Goal: Obtain resource: Download file/media

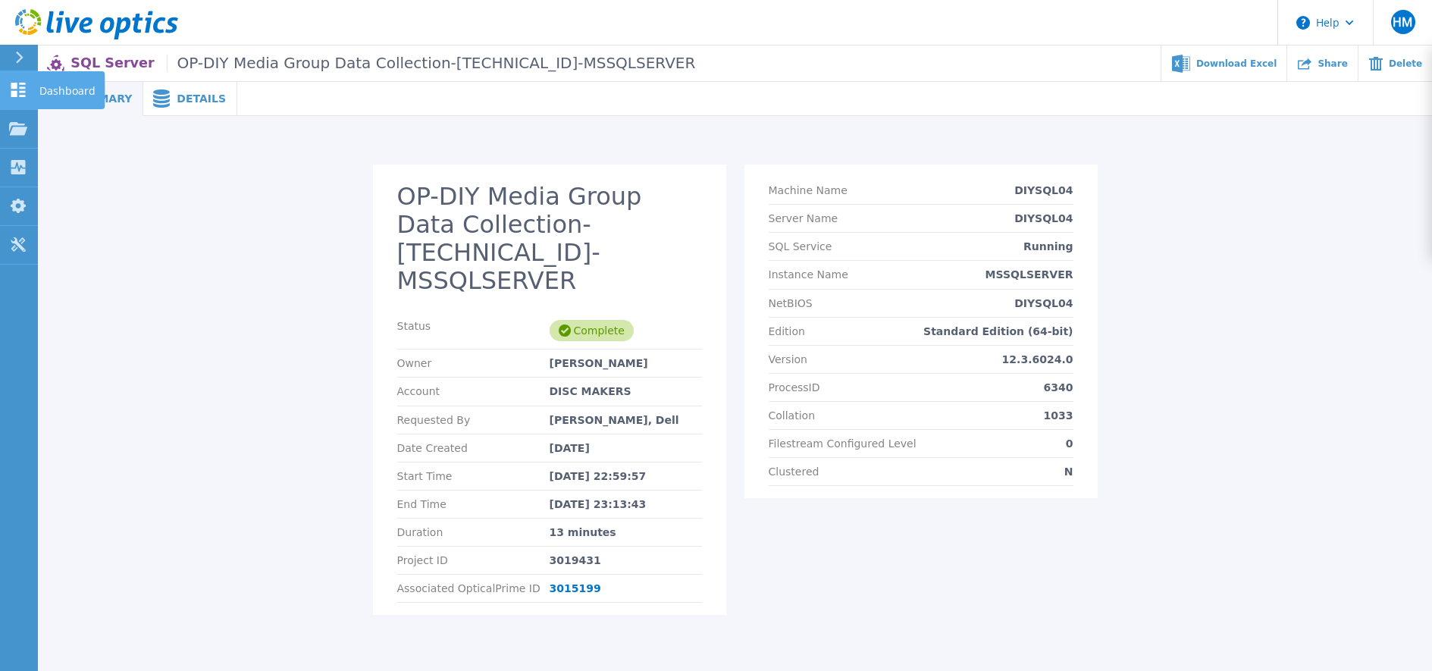
click at [20, 86] on icon at bounding box center [18, 90] width 18 height 14
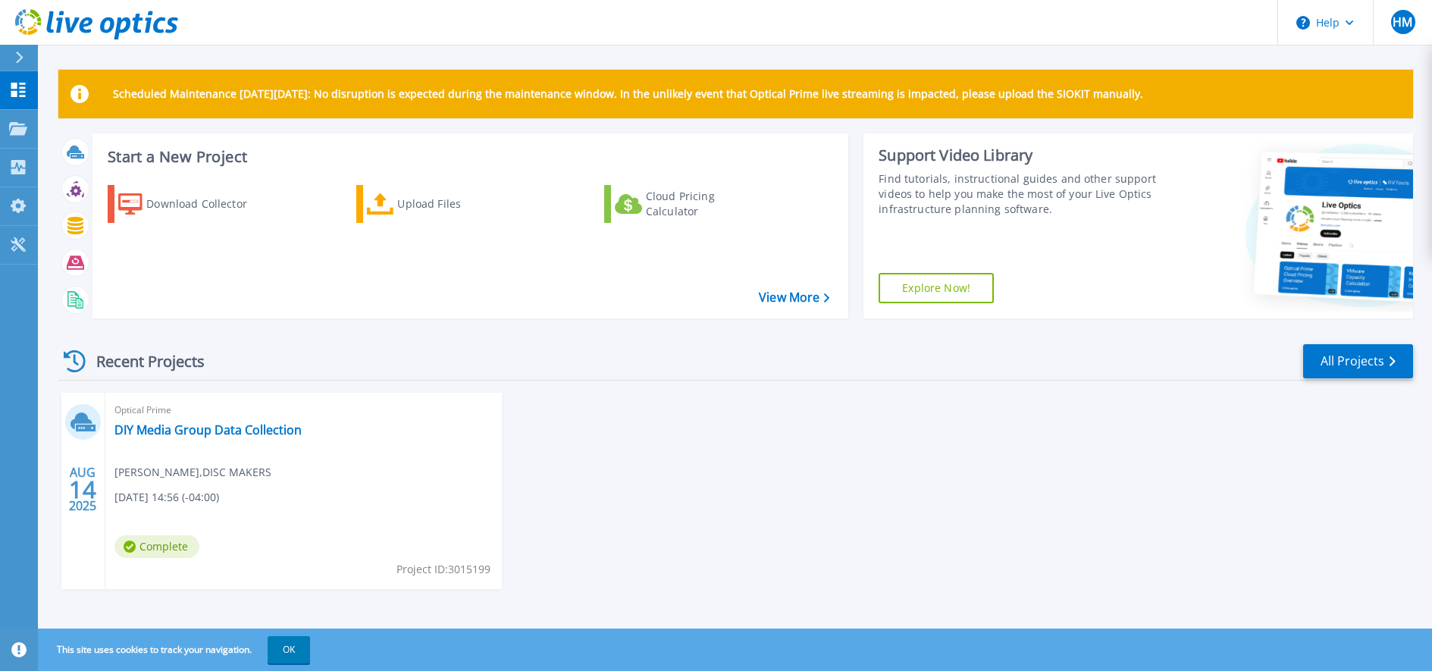
scroll to position [6, 0]
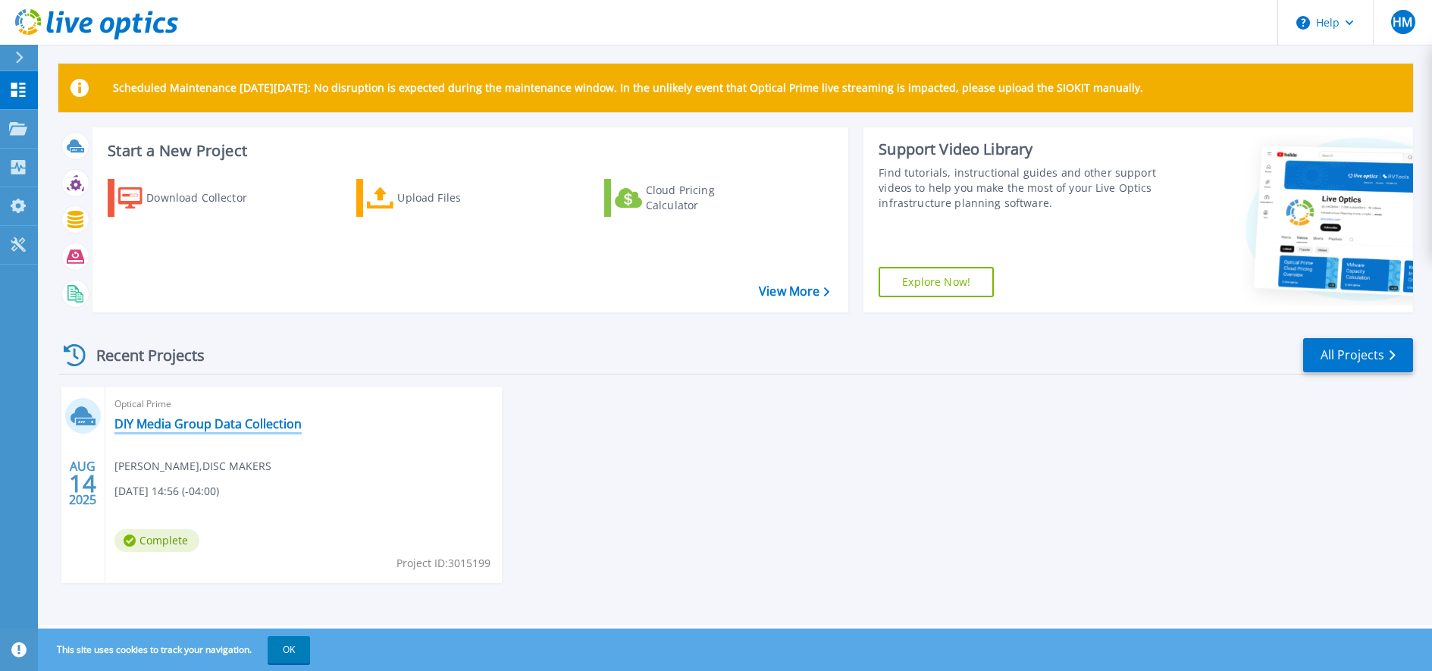
click at [247, 426] on link "DIY Media Group Data Collection" at bounding box center [207, 423] width 187 height 15
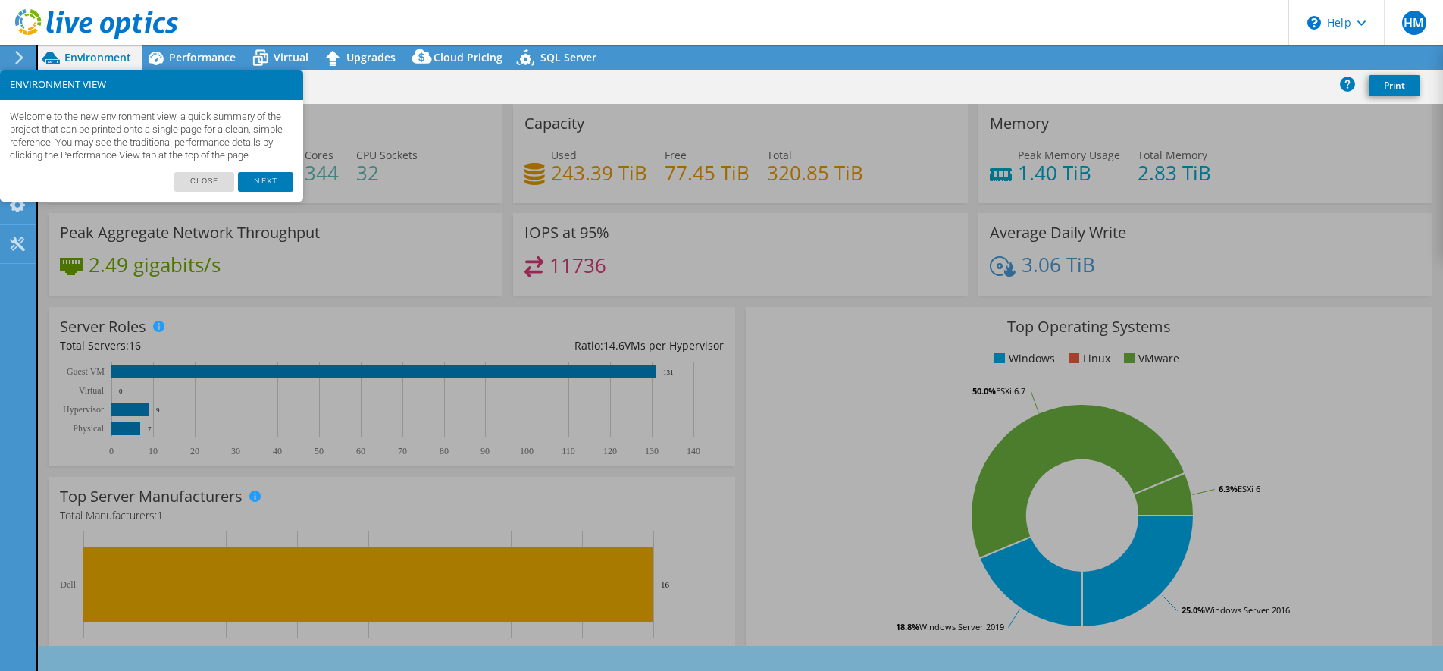
select select "USD"
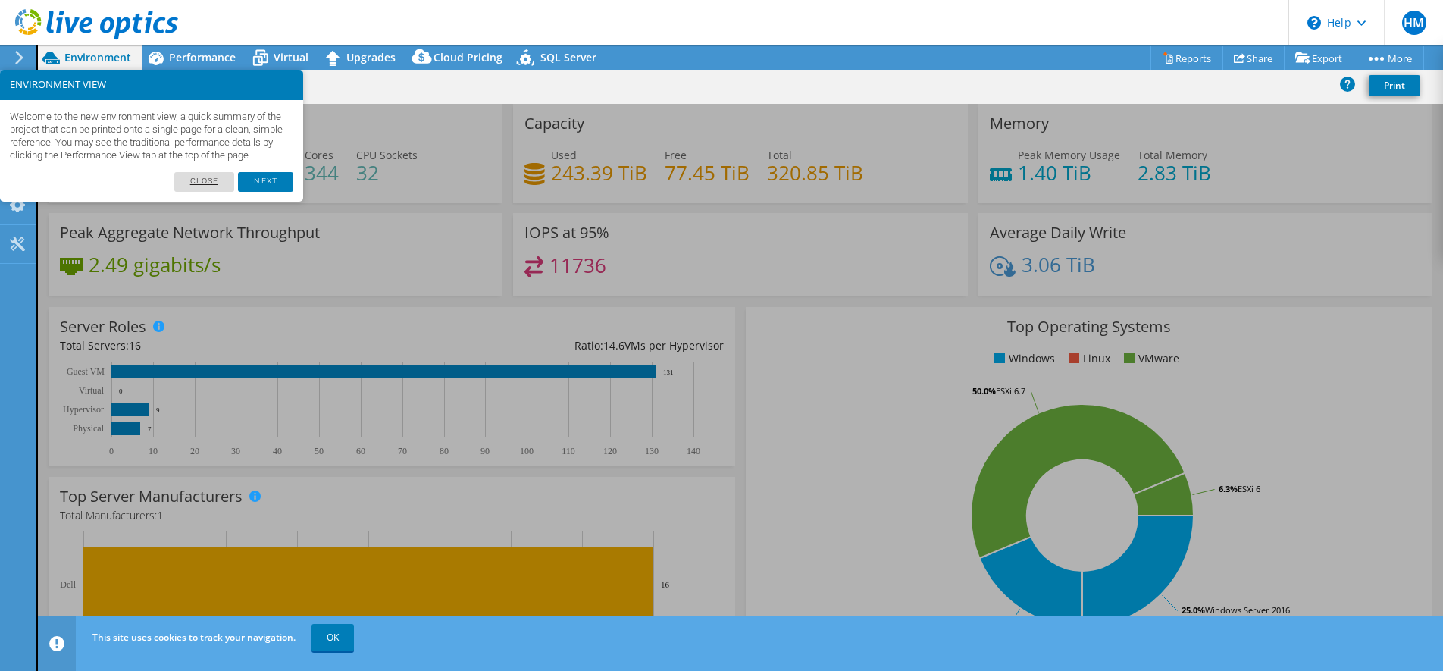
click at [192, 190] on link "Close" at bounding box center [204, 182] width 61 height 20
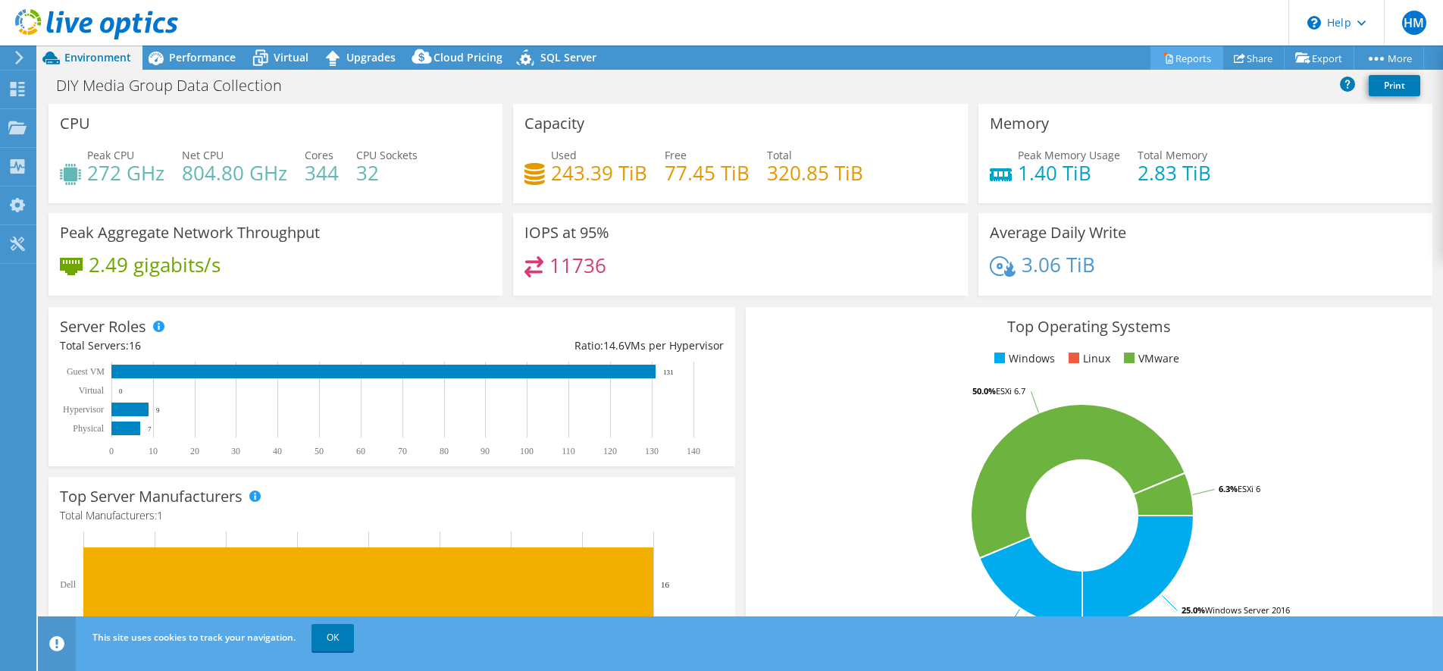
click at [1189, 60] on link "Reports" at bounding box center [1187, 57] width 73 height 23
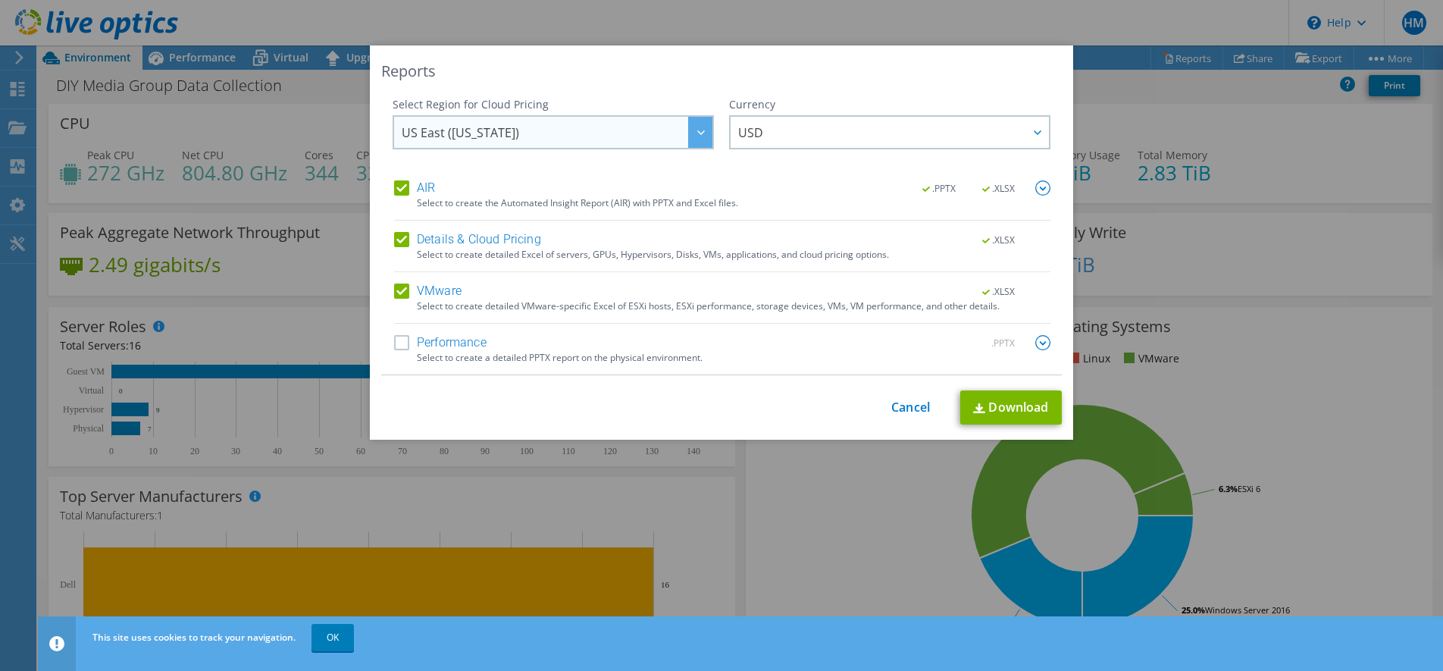
click at [612, 127] on span "US East ([US_STATE])" at bounding box center [557, 132] width 311 height 31
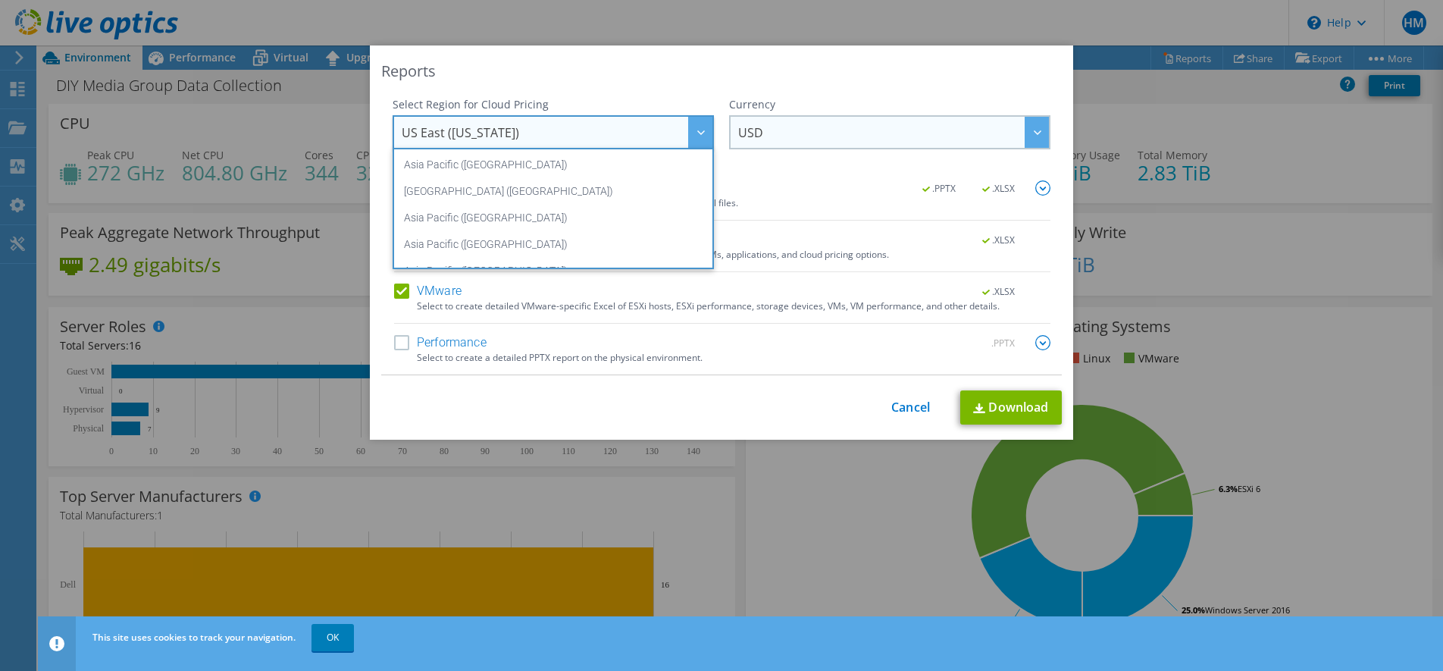
click at [810, 129] on span "USD" at bounding box center [893, 132] width 311 height 31
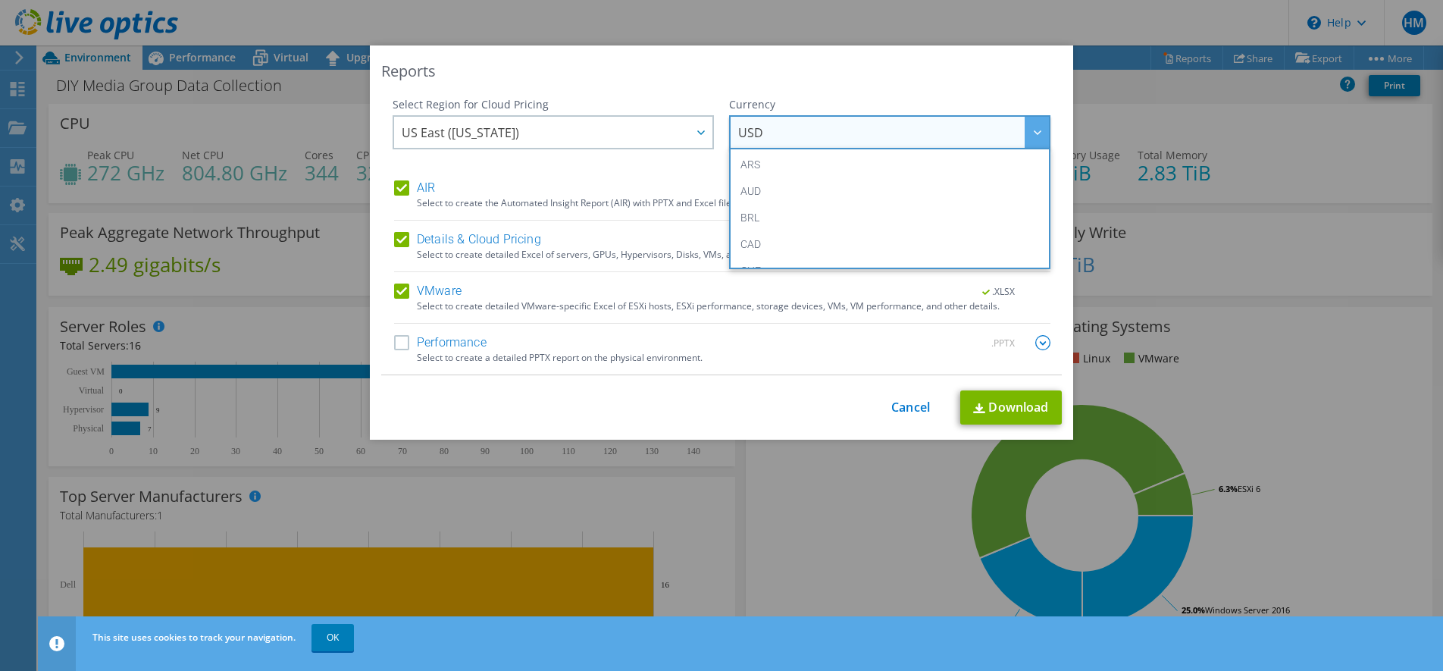
click at [825, 131] on span "USD" at bounding box center [893, 132] width 311 height 31
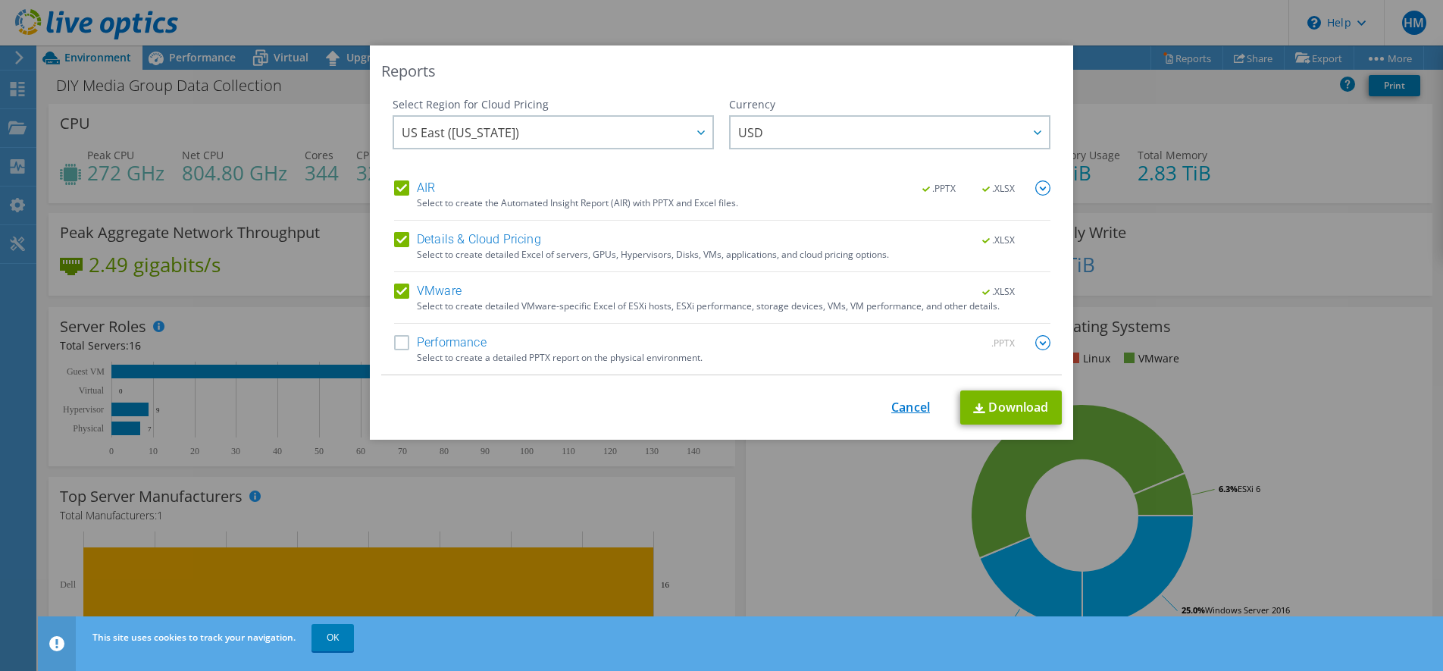
click at [907, 407] on link "Cancel" at bounding box center [910, 407] width 39 height 14
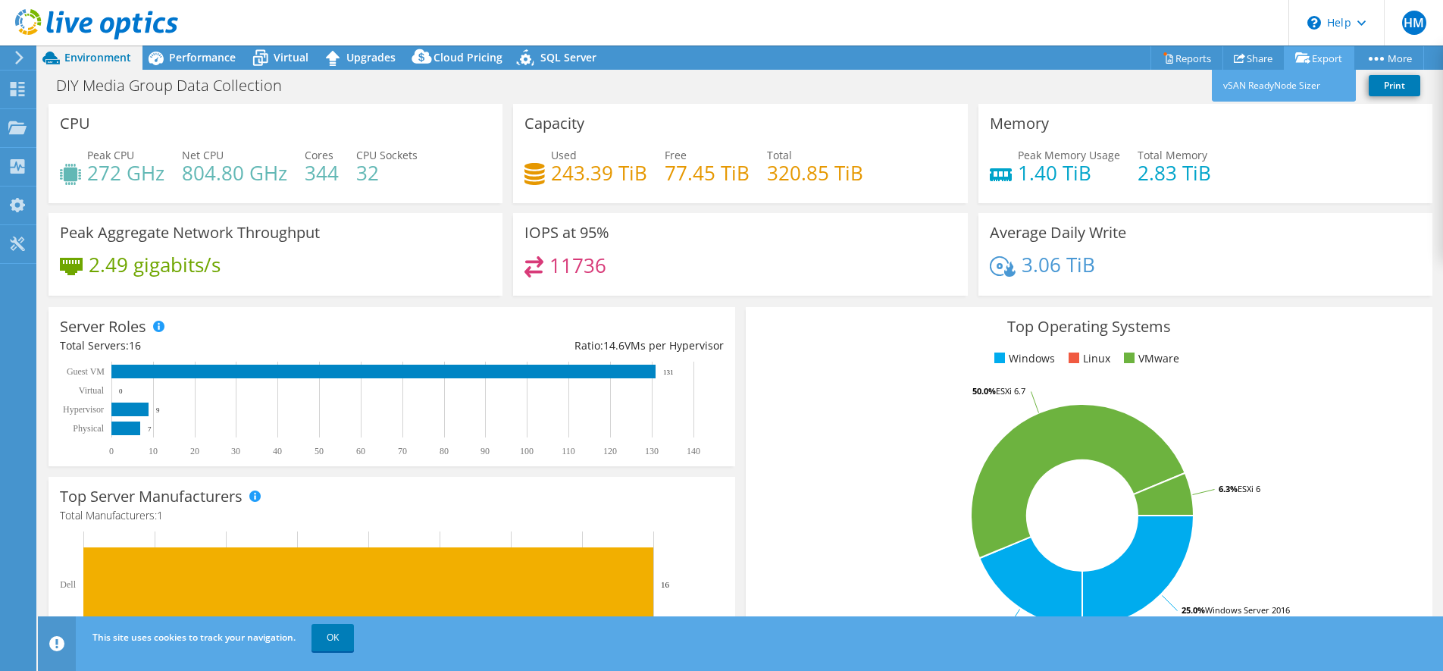
click at [1304, 57] on icon at bounding box center [1302, 57] width 15 height 11
click at [1230, 406] on rect at bounding box center [1082, 515] width 650 height 265
click at [207, 52] on span "Performance" at bounding box center [202, 57] width 67 height 14
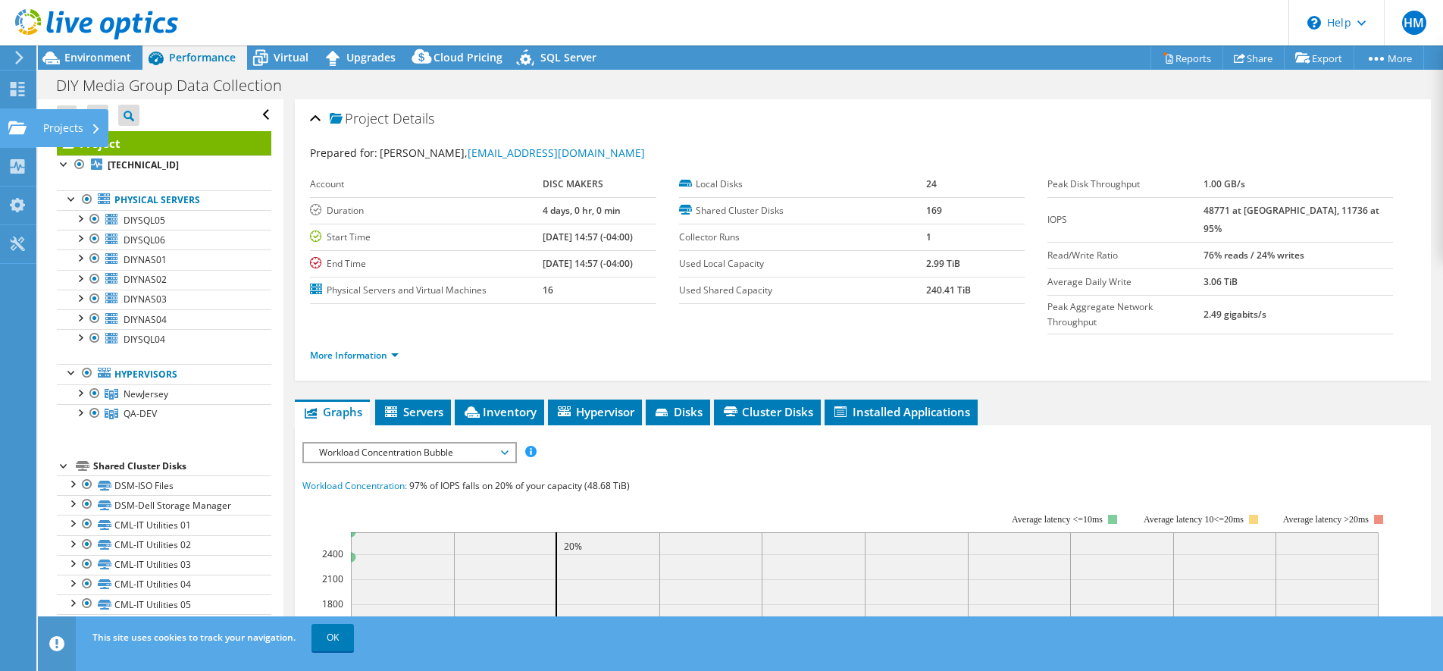
click at [20, 122] on icon at bounding box center [17, 128] width 18 height 14
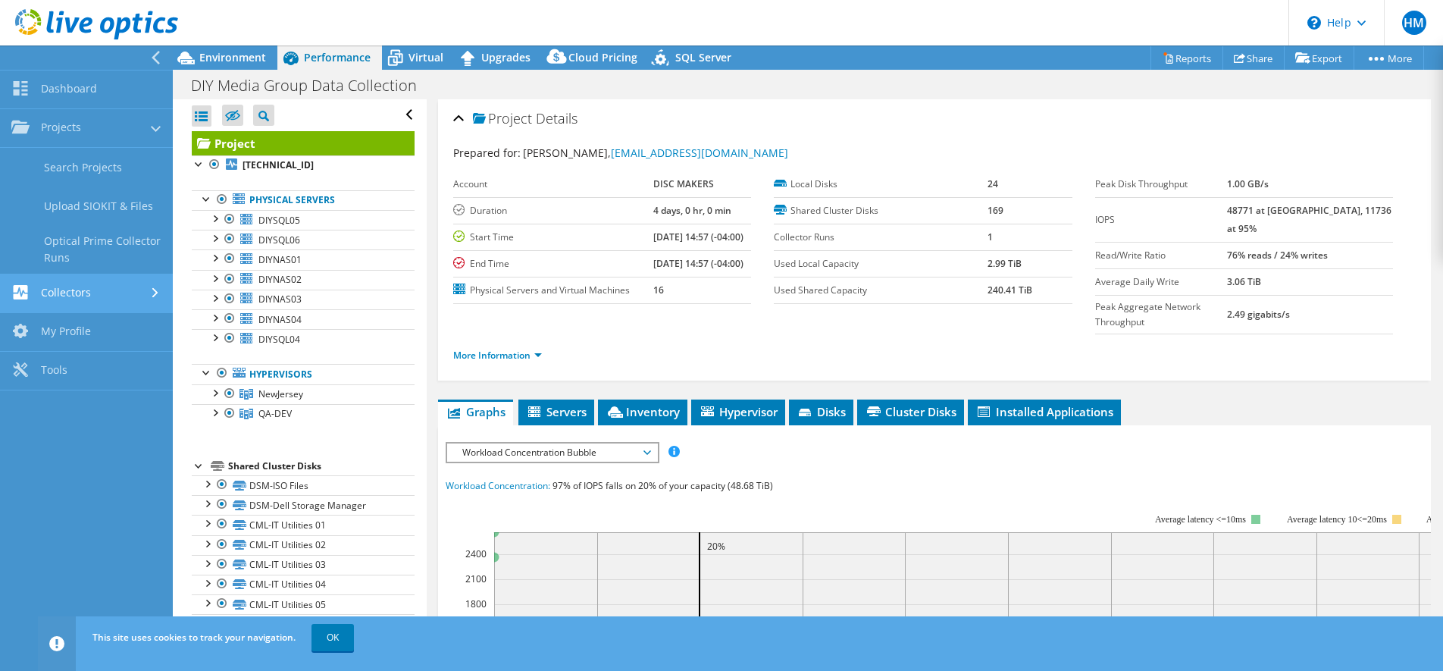
click at [100, 299] on link "Collectors" at bounding box center [86, 293] width 173 height 39
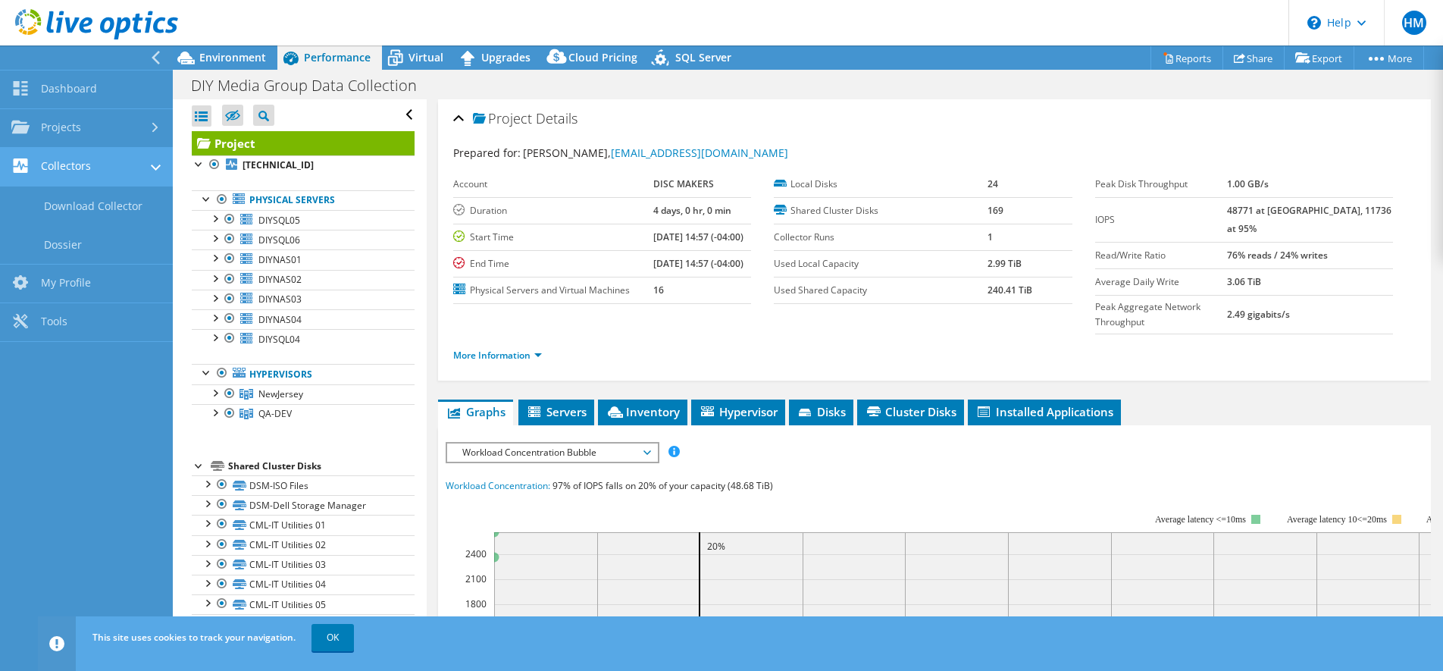
click at [64, 170] on link "Collectors" at bounding box center [86, 167] width 173 height 39
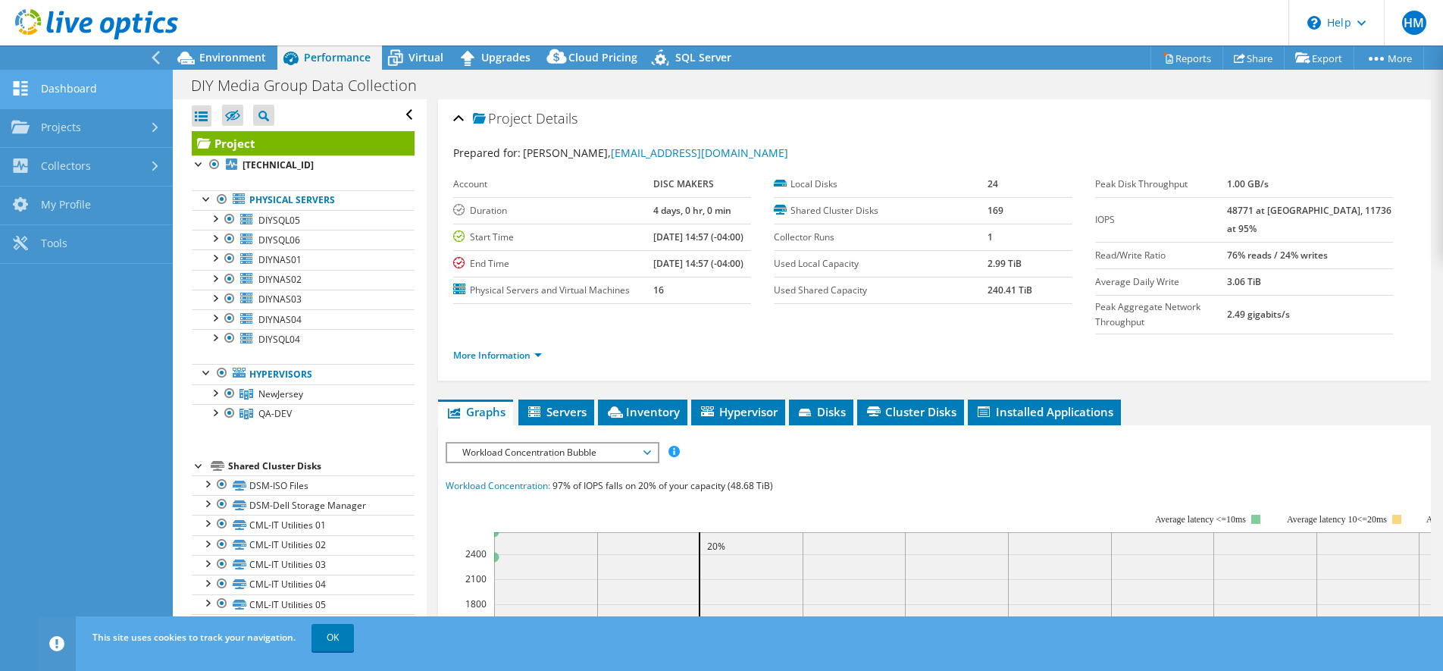
click at [67, 74] on link "Dashboard" at bounding box center [86, 89] width 173 height 39
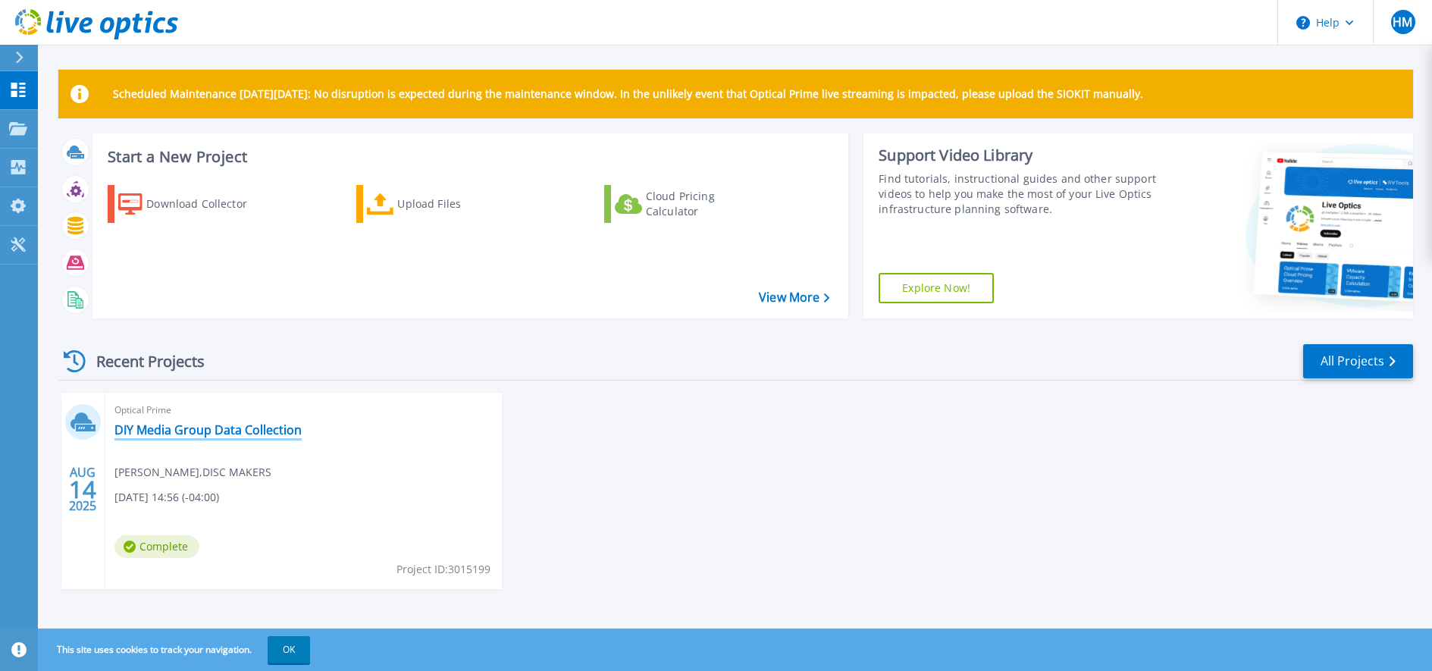
click at [208, 428] on link "DIY Media Group Data Collection" at bounding box center [207, 429] width 187 height 15
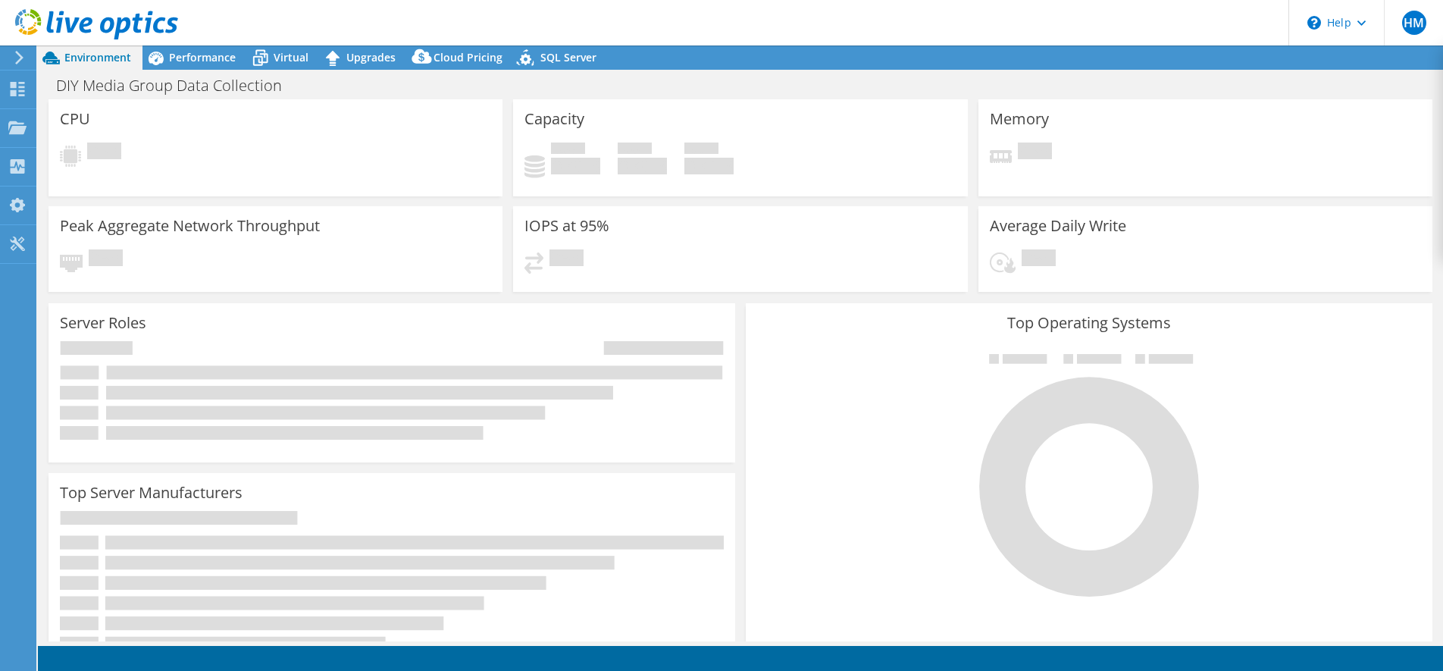
select select "USD"
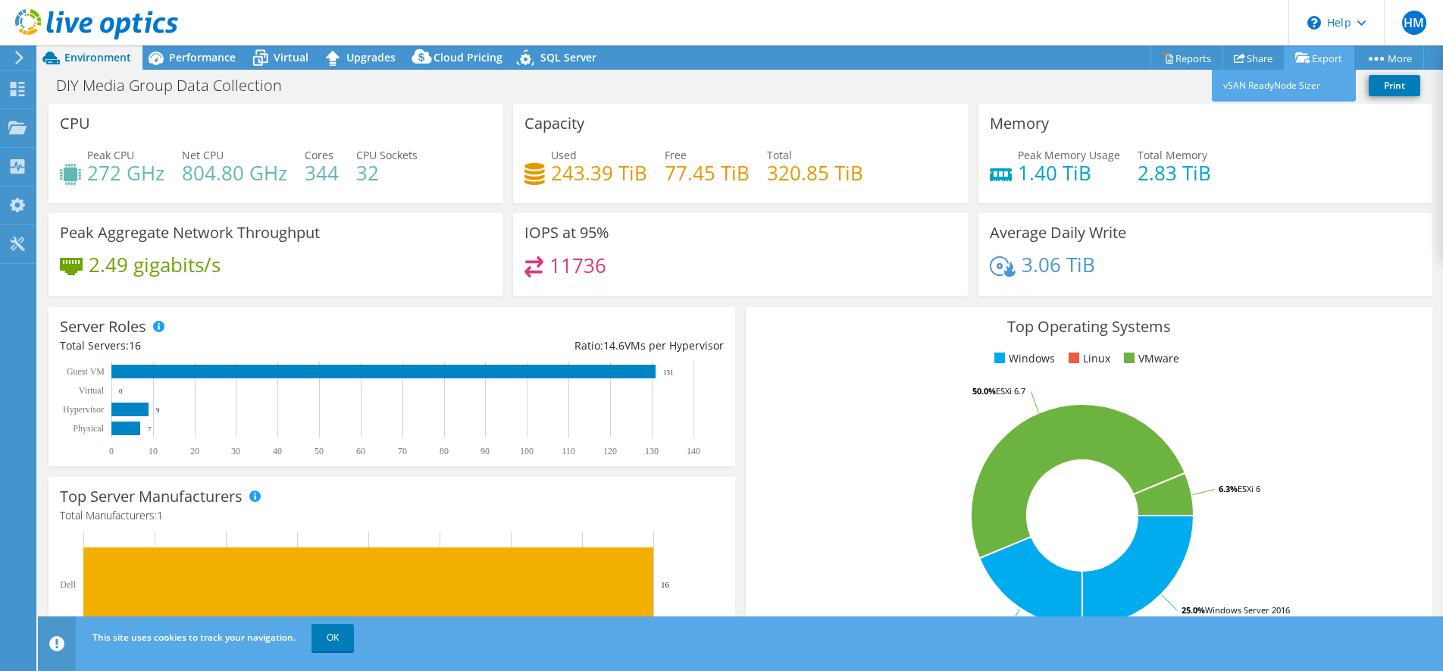
click at [1324, 55] on link "Export" at bounding box center [1319, 57] width 70 height 23
click at [1320, 60] on link "Export" at bounding box center [1319, 57] width 70 height 23
click at [1173, 58] on link "Reports" at bounding box center [1187, 57] width 73 height 23
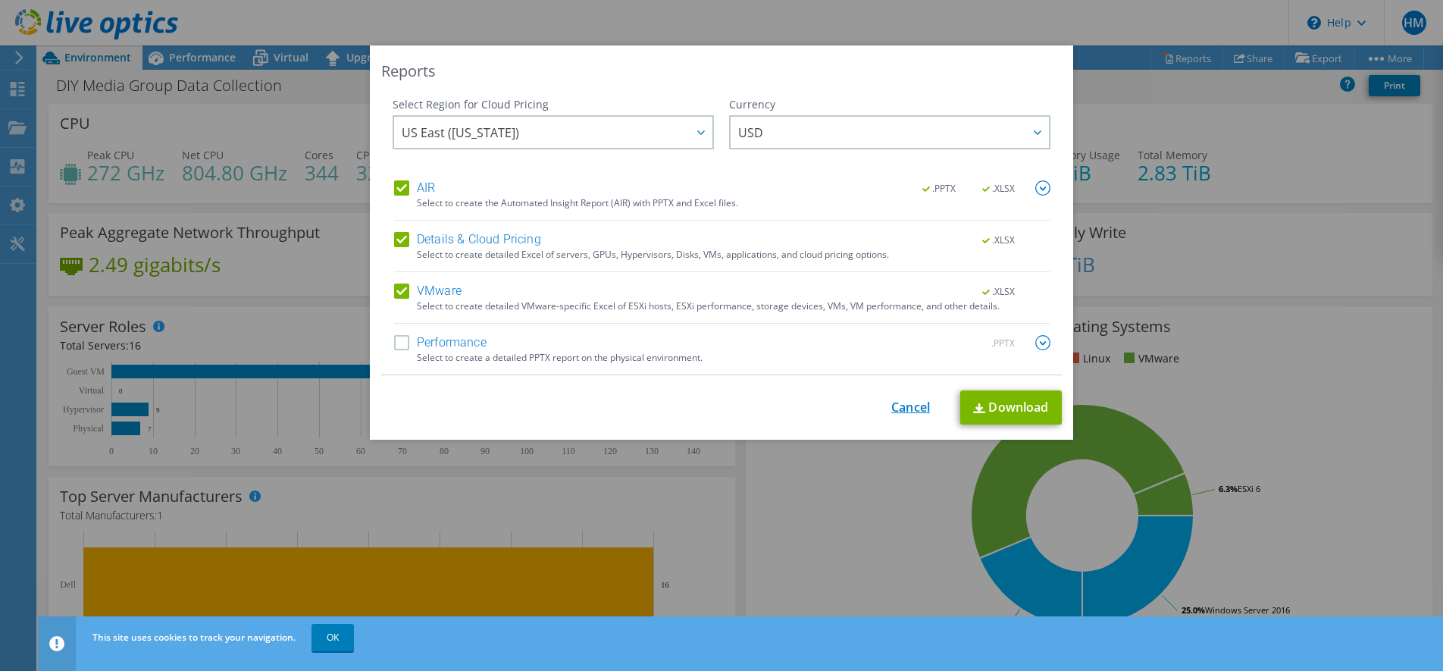
click at [907, 403] on link "Cancel" at bounding box center [910, 407] width 39 height 14
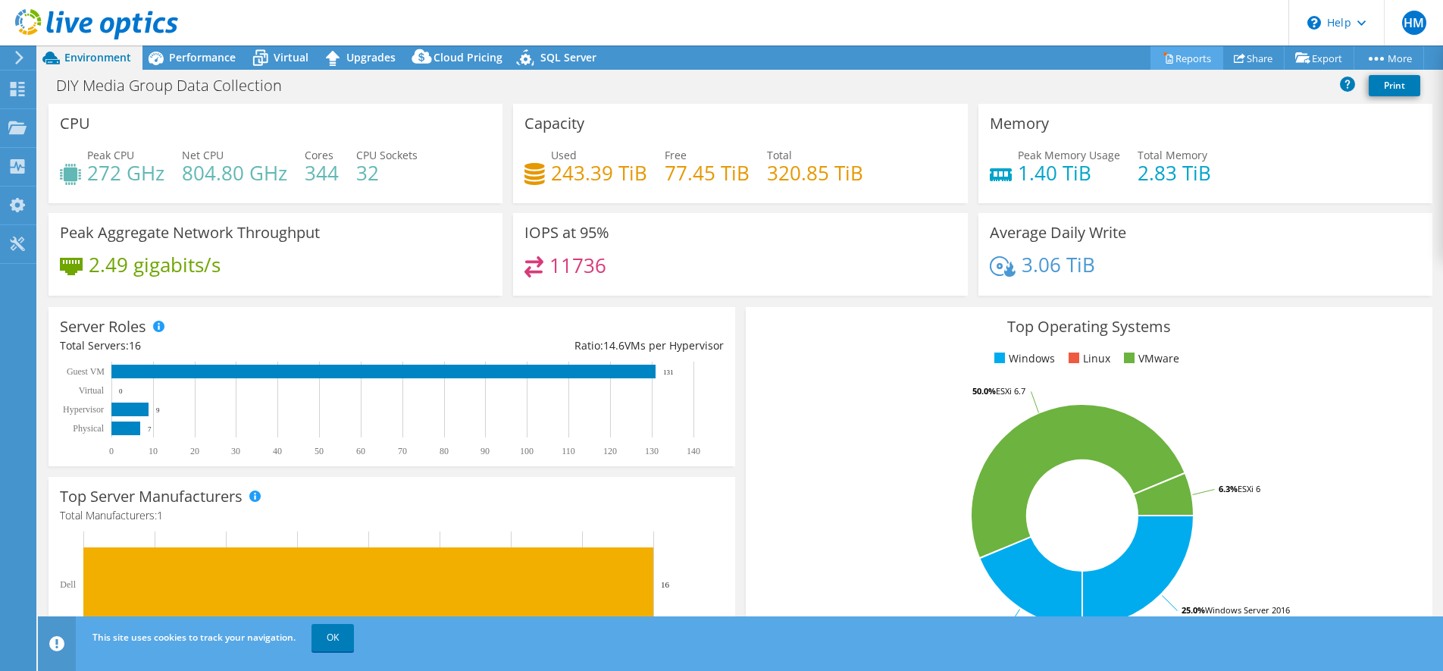
click at [1184, 60] on link "Reports" at bounding box center [1187, 57] width 73 height 23
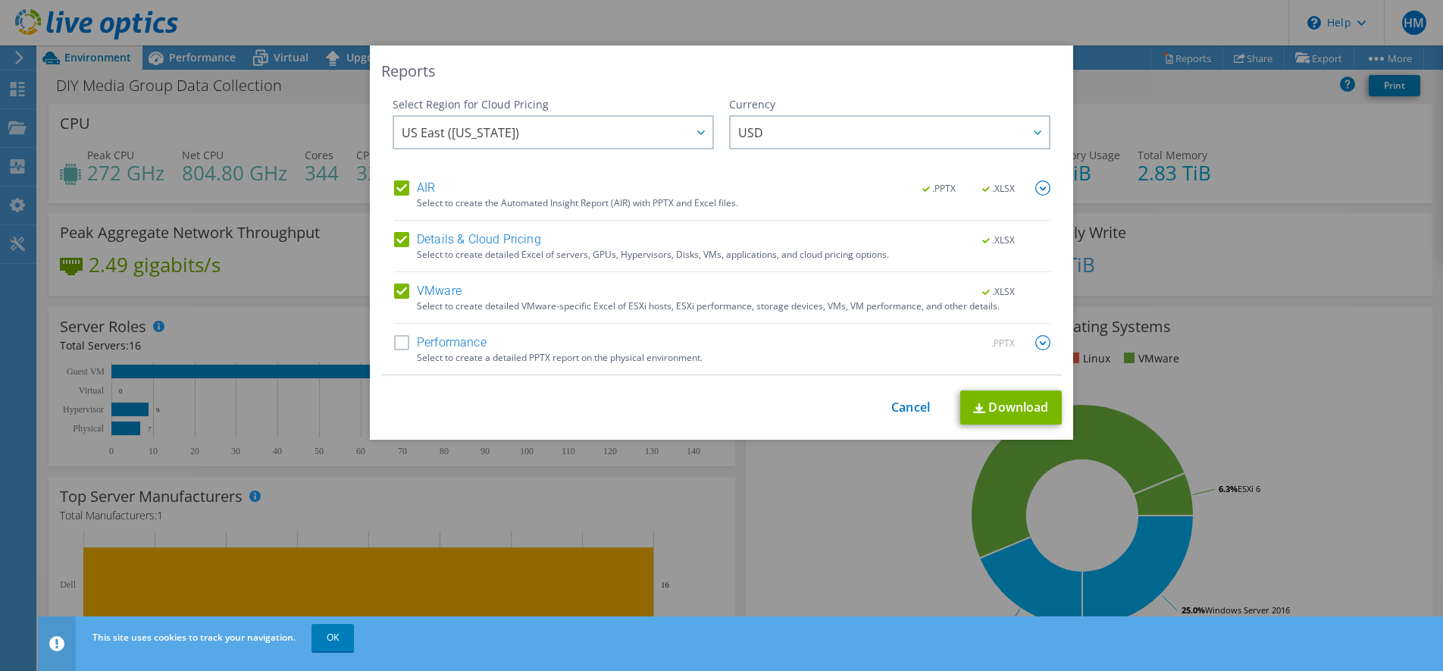
click at [396, 290] on label "VMware" at bounding box center [427, 290] width 67 height 15
click at [0, 0] on input "VMware" at bounding box center [0, 0] width 0 height 0
drag, startPoint x: 398, startPoint y: 239, endPoint x: 393, endPoint y: 203, distance: 35.9
click at [398, 239] on label "Details & Cloud Pricing" at bounding box center [467, 239] width 147 height 15
click at [0, 0] on input "Details & Cloud Pricing" at bounding box center [0, 0] width 0 height 0
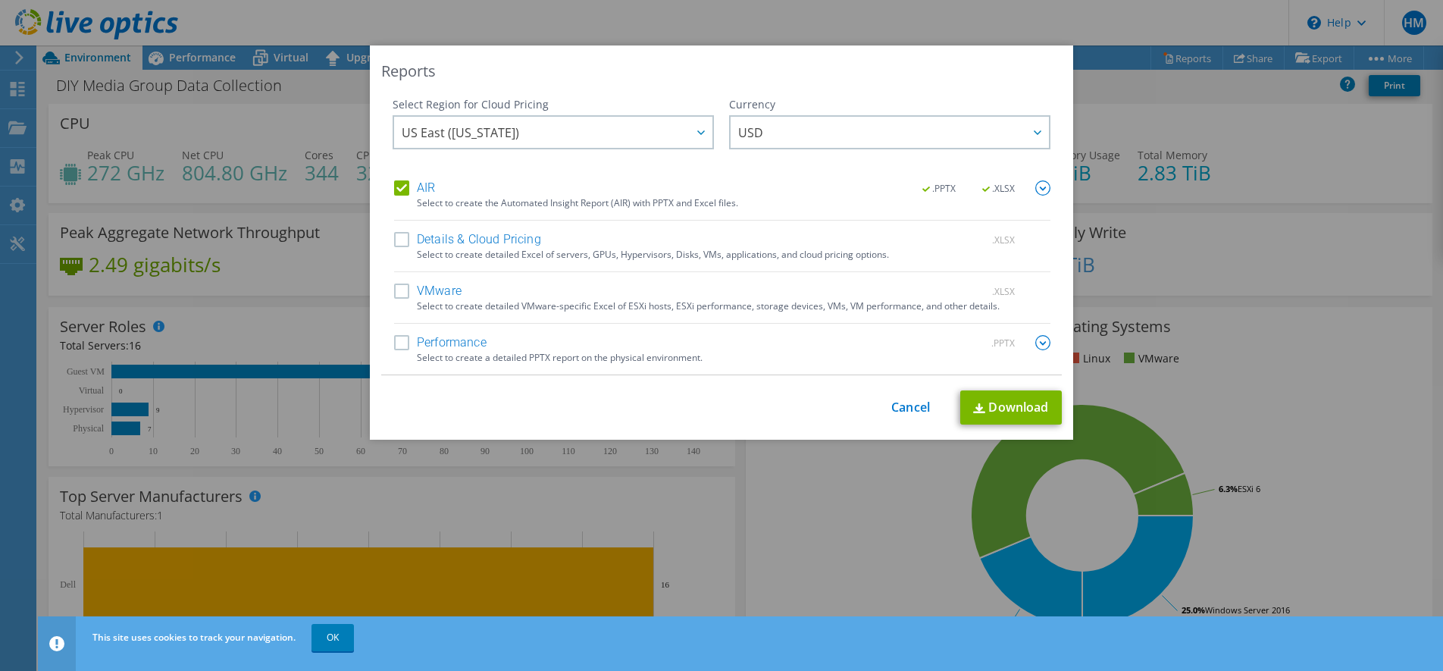
click at [395, 189] on label "AIR" at bounding box center [414, 187] width 41 height 15
click at [0, 0] on input "AIR" at bounding box center [0, 0] width 0 height 0
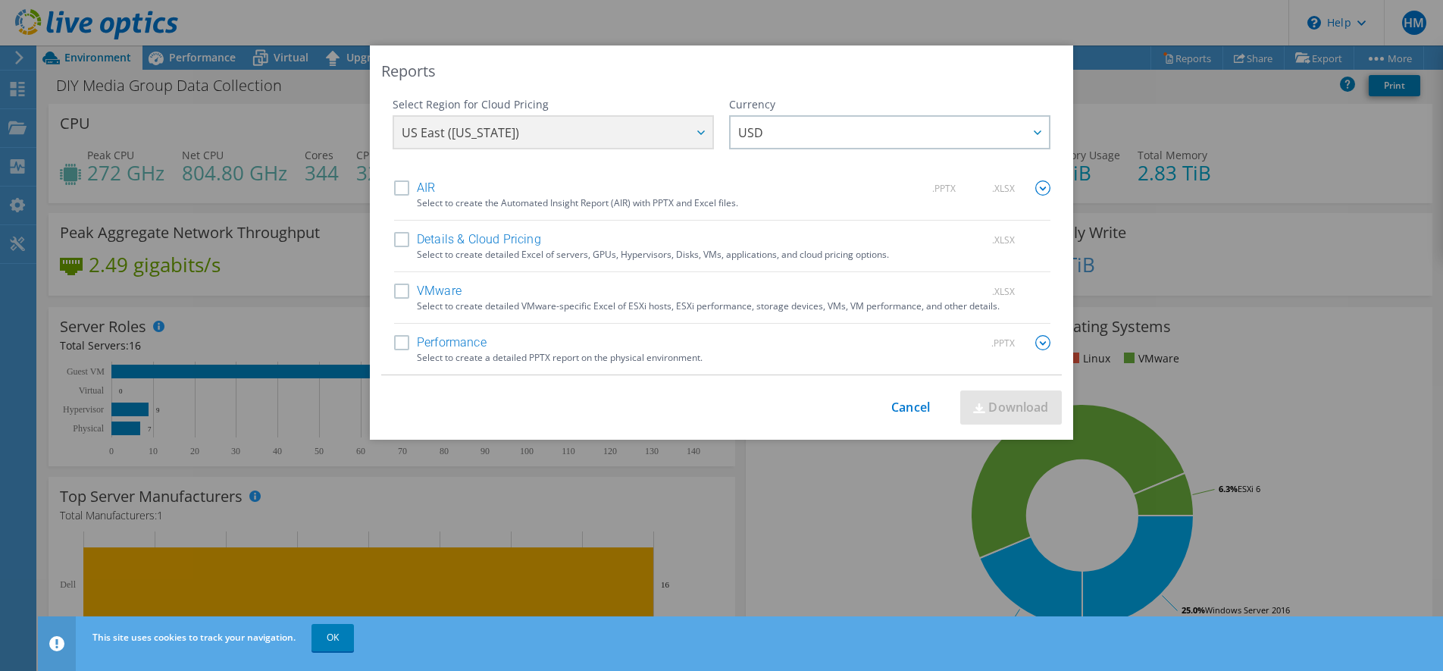
click at [397, 340] on label "Performance" at bounding box center [440, 342] width 92 height 15
click at [0, 0] on input "Performance" at bounding box center [0, 0] width 0 height 0
click at [397, 292] on label "VMware" at bounding box center [427, 290] width 67 height 15
click at [0, 0] on input "VMware" at bounding box center [0, 0] width 0 height 0
click at [399, 339] on label "Performance" at bounding box center [440, 342] width 92 height 15
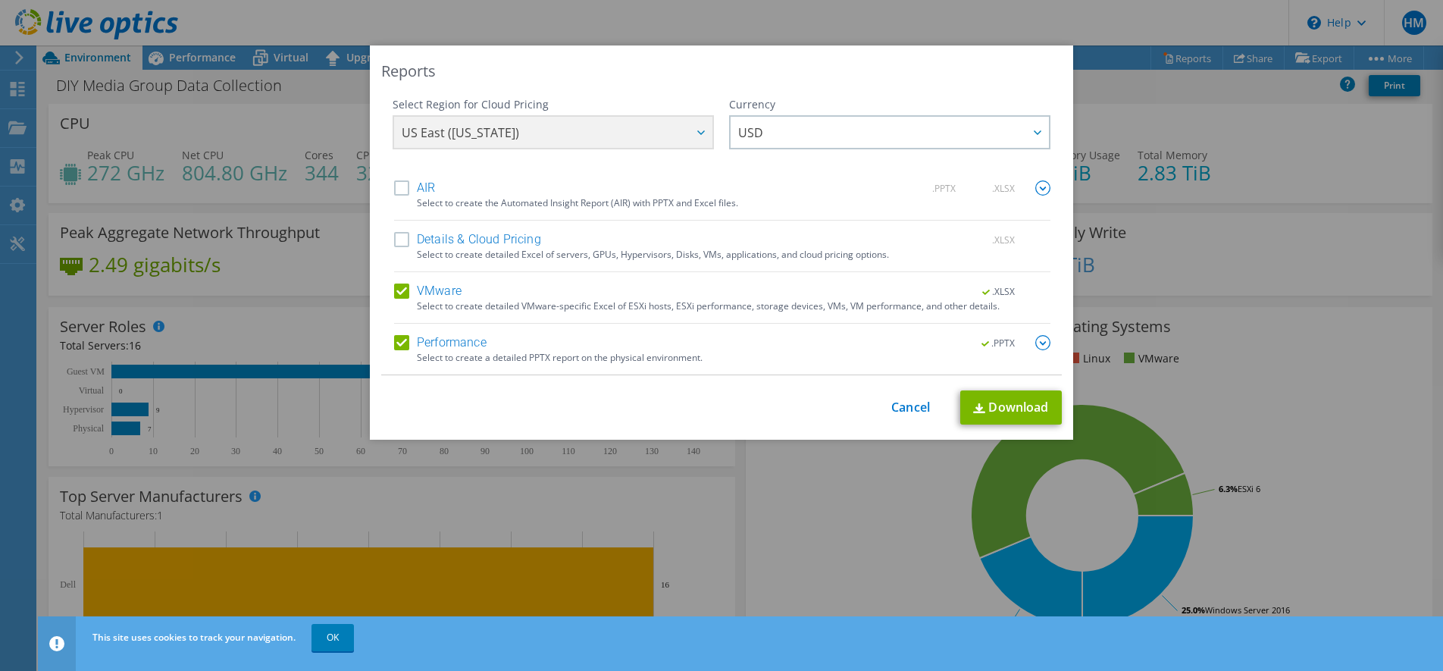
click at [0, 0] on input "Performance" at bounding box center [0, 0] width 0 height 0
click at [395, 290] on label "VMware" at bounding box center [427, 290] width 67 height 15
click at [0, 0] on input "VMware" at bounding box center [0, 0] width 0 height 0
click at [909, 405] on link "Cancel" at bounding box center [910, 407] width 39 height 14
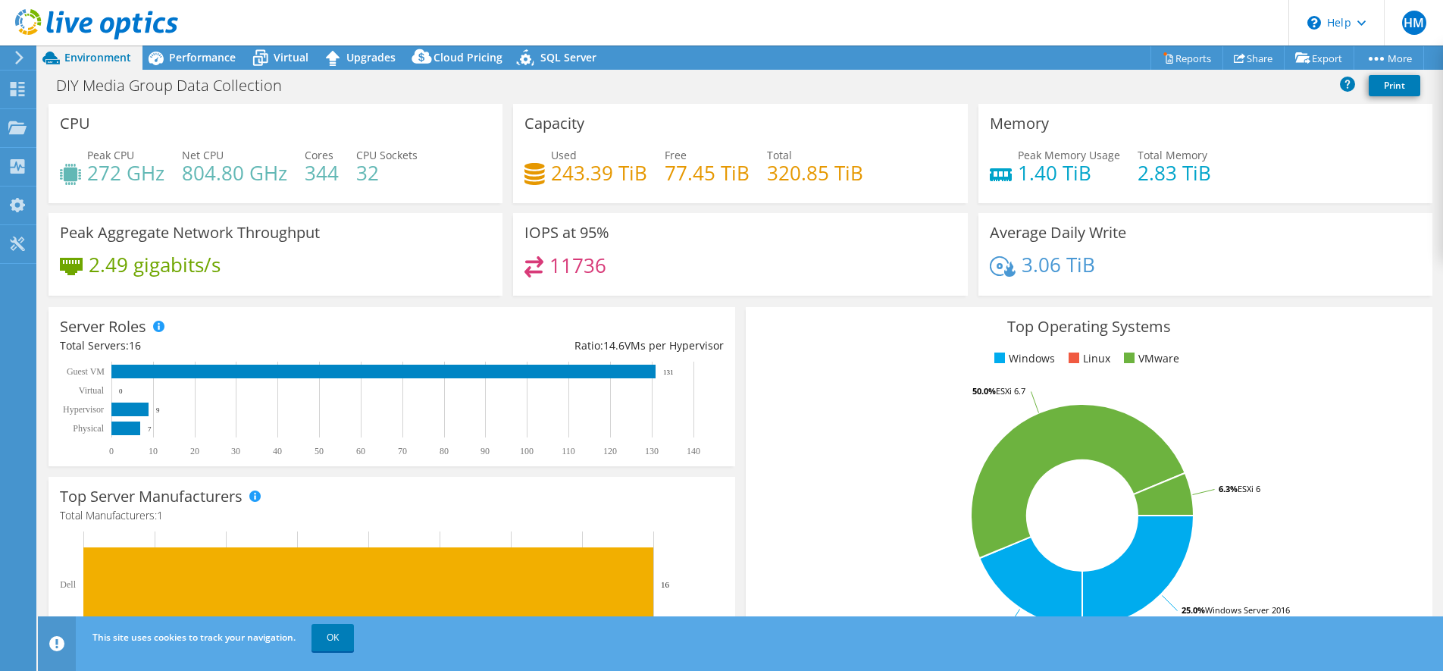
click at [1351, 83] on button at bounding box center [1366, 91] width 45 height 23
click at [1349, 85] on button at bounding box center [1367, 91] width 45 height 23
click at [181, 58] on span "Performance" at bounding box center [202, 57] width 67 height 14
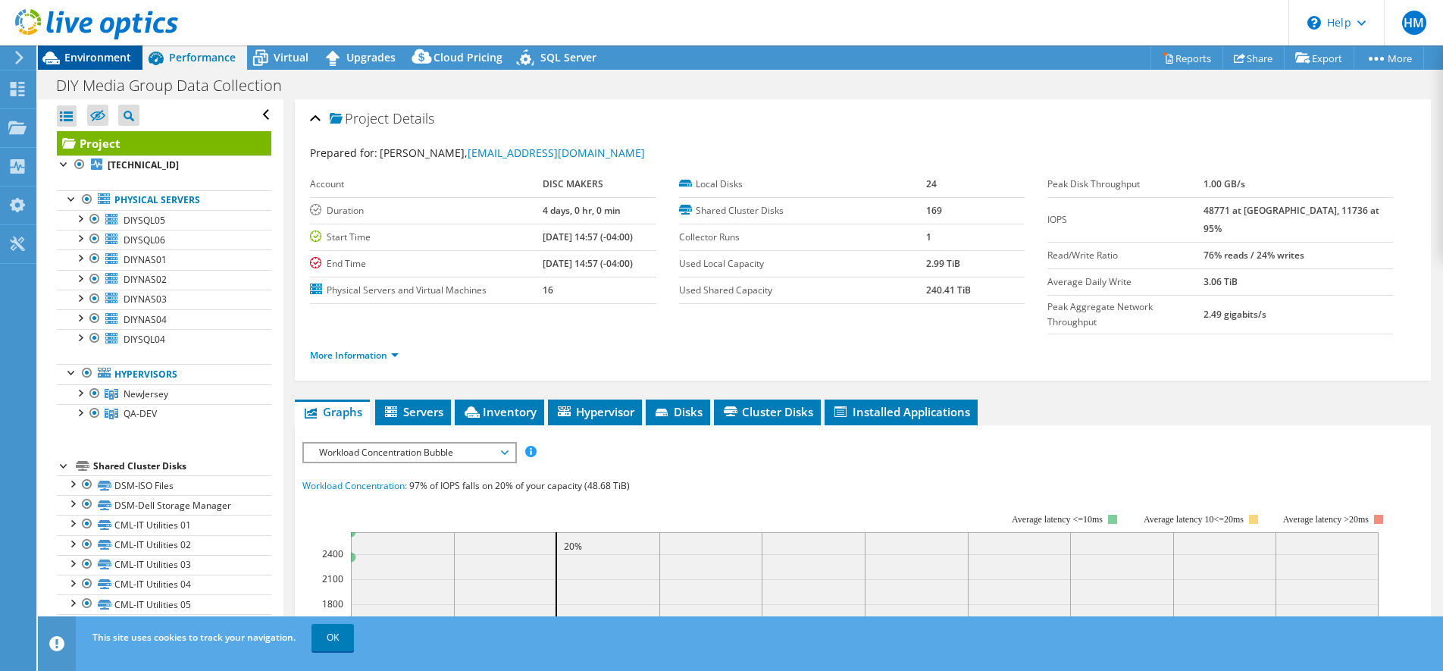
click at [63, 53] on icon at bounding box center [51, 58] width 27 height 27
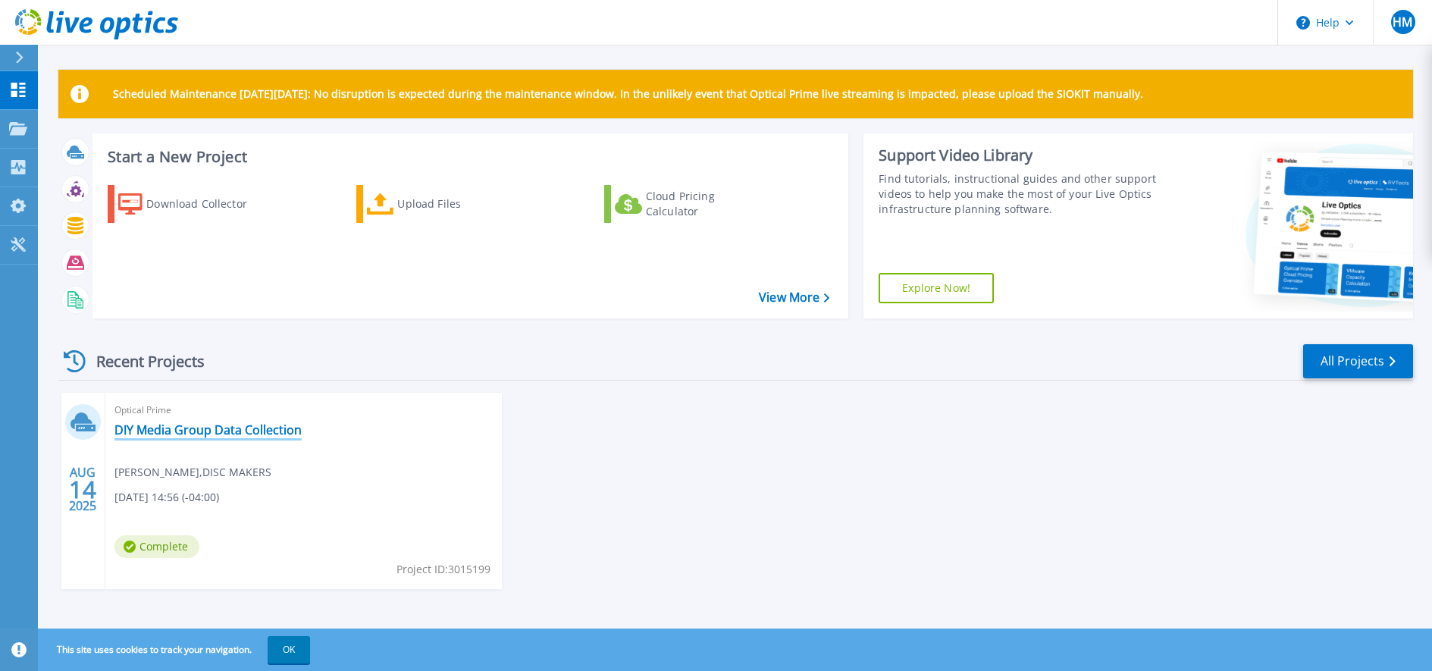
click at [273, 434] on link "DIY Media Group Data Collection" at bounding box center [207, 429] width 187 height 15
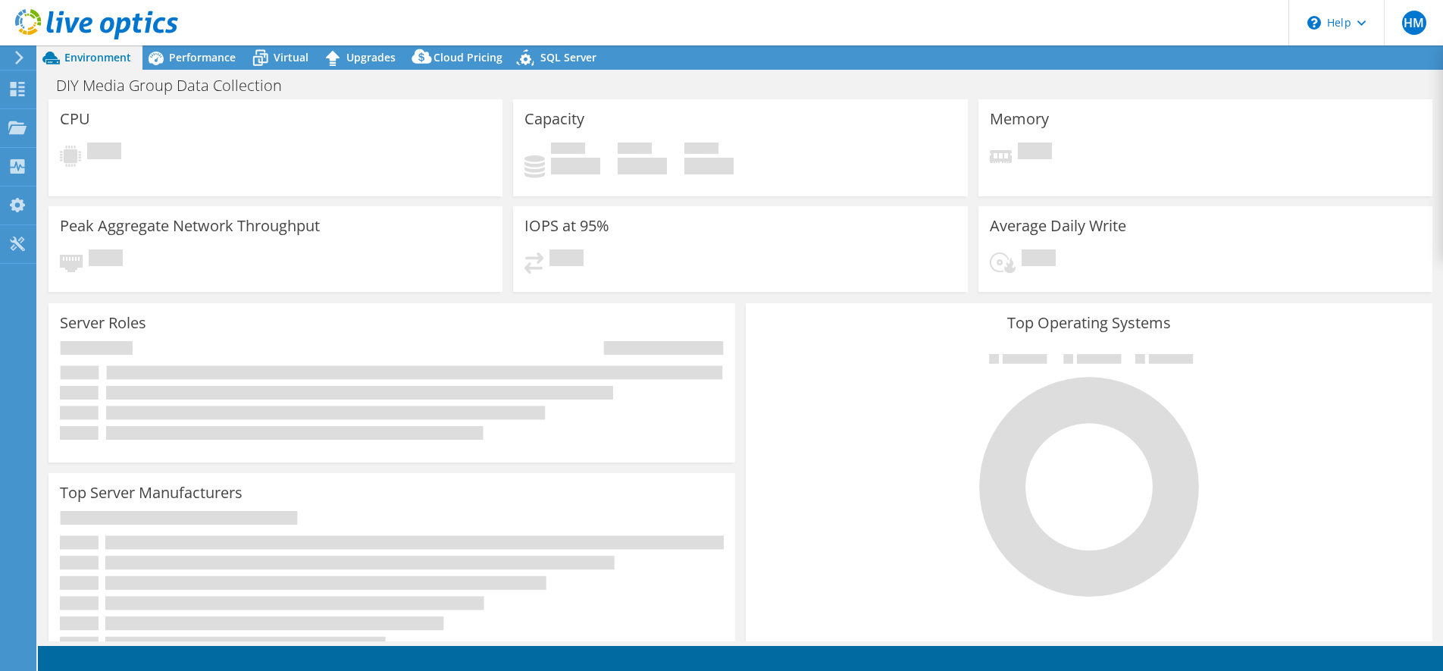
select select "USD"
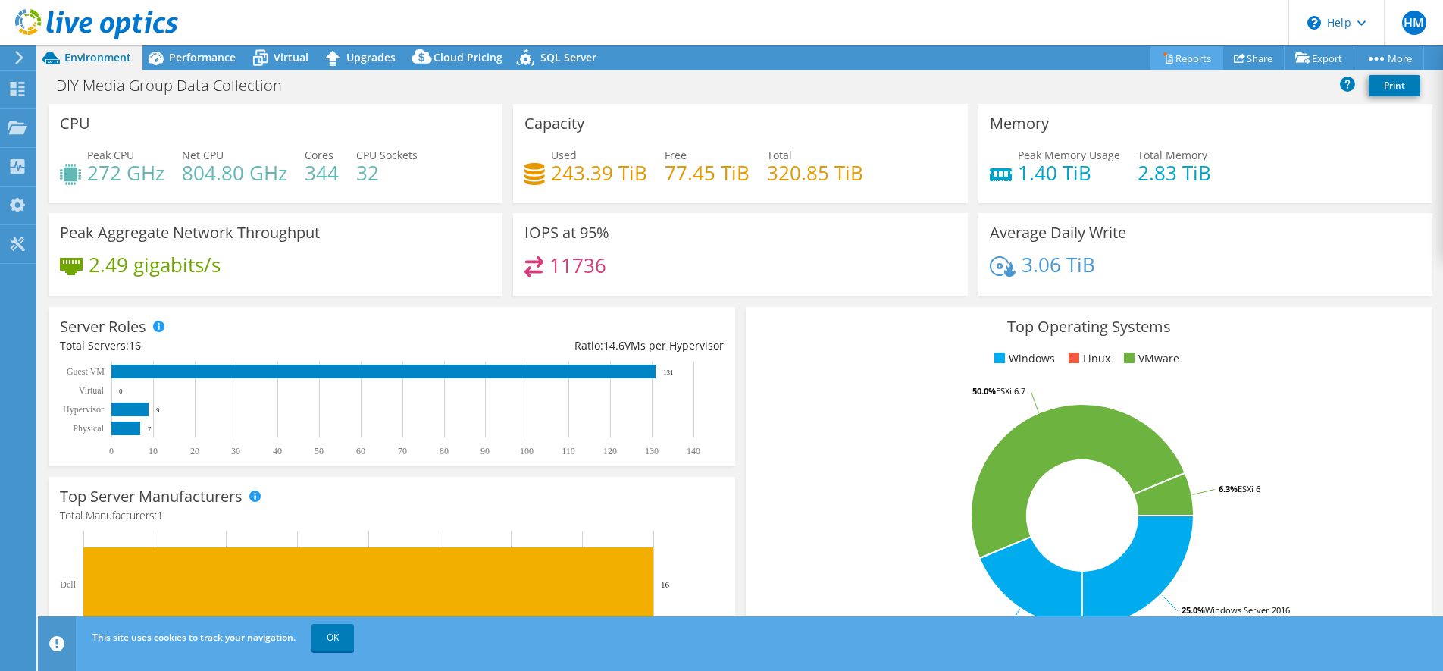
click at [1177, 61] on link "Reports" at bounding box center [1187, 57] width 73 height 23
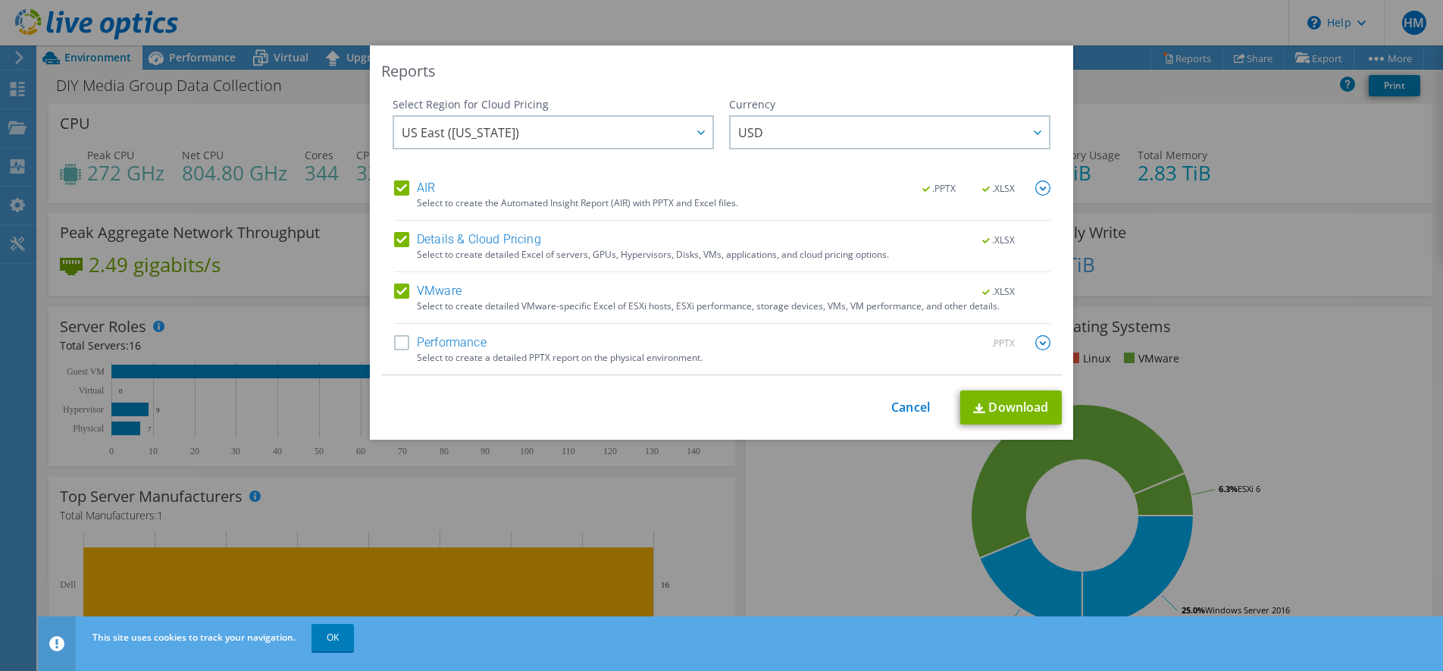
click at [394, 185] on label "AIR" at bounding box center [414, 187] width 41 height 15
click at [0, 0] on input "AIR" at bounding box center [0, 0] width 0 height 0
click at [399, 256] on div "Details & Cloud Pricing .XLSX Select to create detailed Excel of servers, GPUs,…" at bounding box center [722, 252] width 656 height 40
click at [398, 236] on label "Details & Cloud Pricing" at bounding box center [467, 239] width 147 height 15
click at [0, 0] on input "Details & Cloud Pricing" at bounding box center [0, 0] width 0 height 0
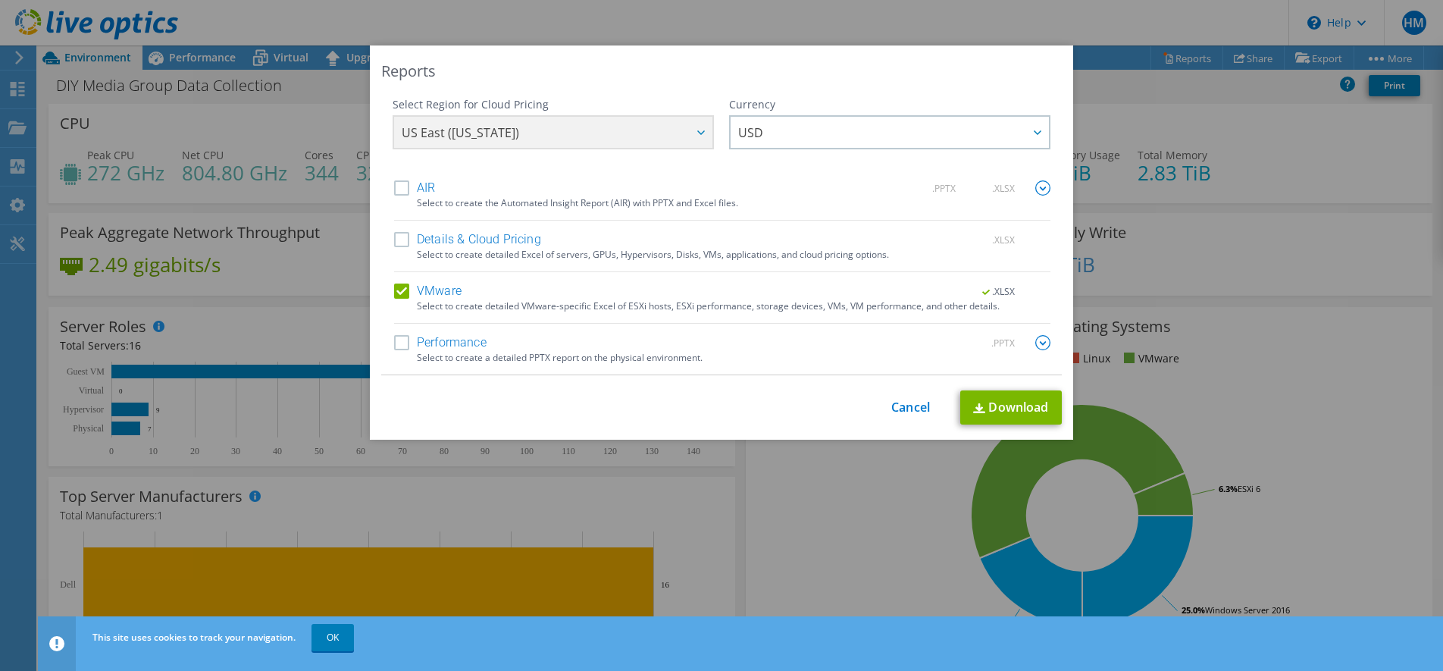
click at [398, 283] on label "VMware" at bounding box center [427, 290] width 67 height 15
click at [0, 0] on input "VMware" at bounding box center [0, 0] width 0 height 0
click at [398, 344] on label "Performance" at bounding box center [440, 342] width 92 height 15
click at [0, 0] on input "Performance" at bounding box center [0, 0] width 0 height 0
click at [985, 406] on link "Download" at bounding box center [1011, 407] width 102 height 34
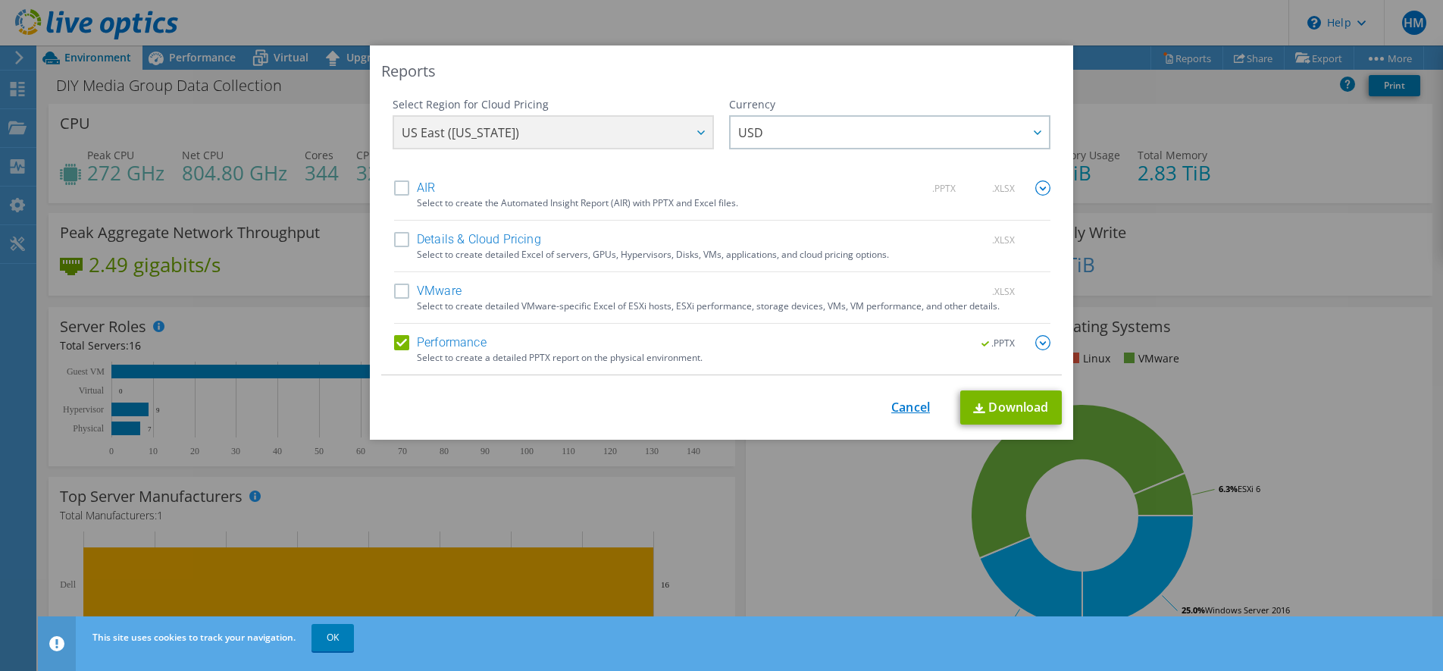
click at [894, 405] on link "Cancel" at bounding box center [910, 407] width 39 height 14
